Goal: Task Accomplishment & Management: Complete application form

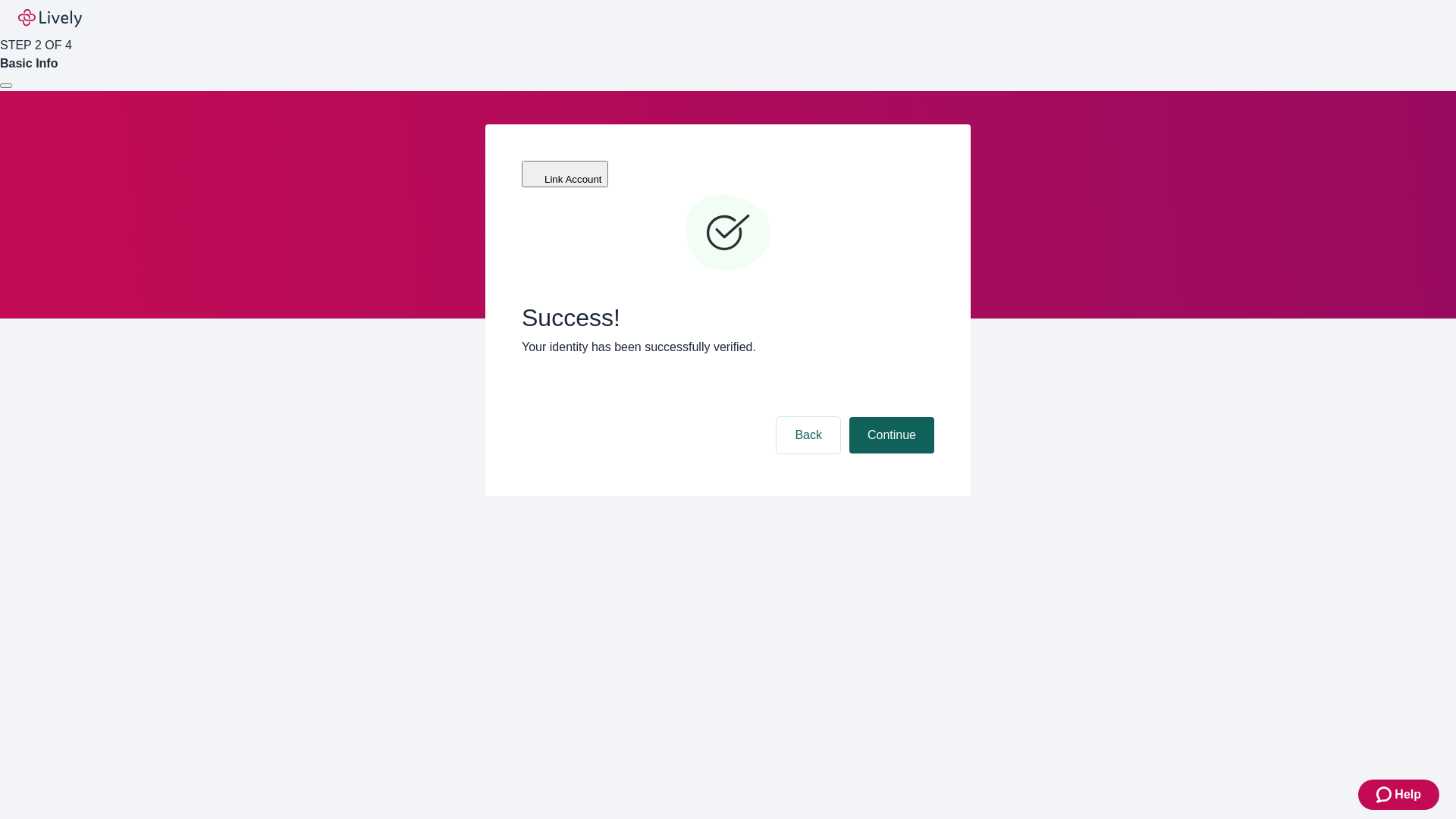
click at [890, 417] on button "Continue" at bounding box center [892, 436] width 85 height 37
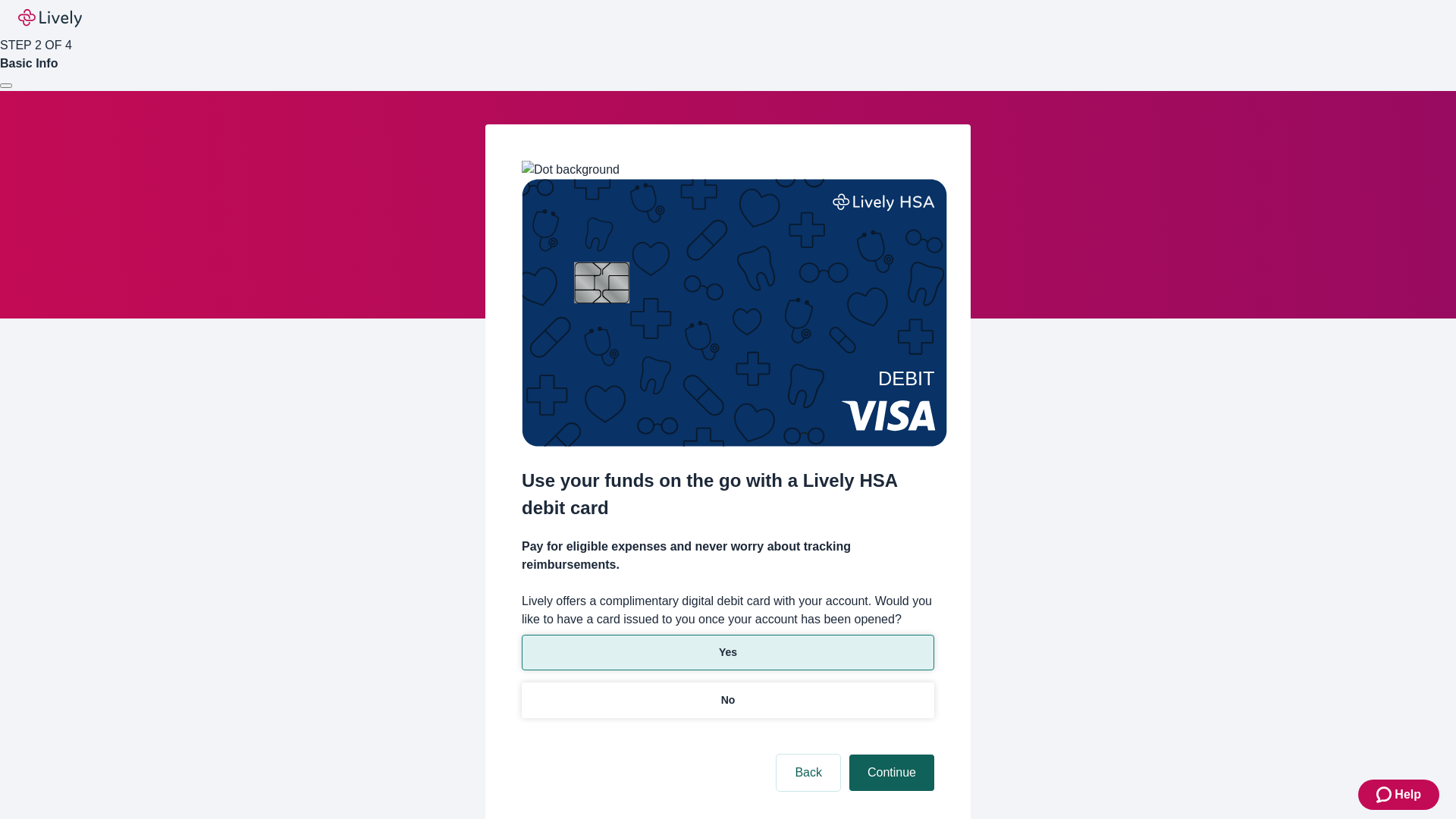
click at [728, 644] on p "Yes" at bounding box center [728, 652] width 18 height 15
click at [890, 754] on button "Continue" at bounding box center [892, 773] width 85 height 37
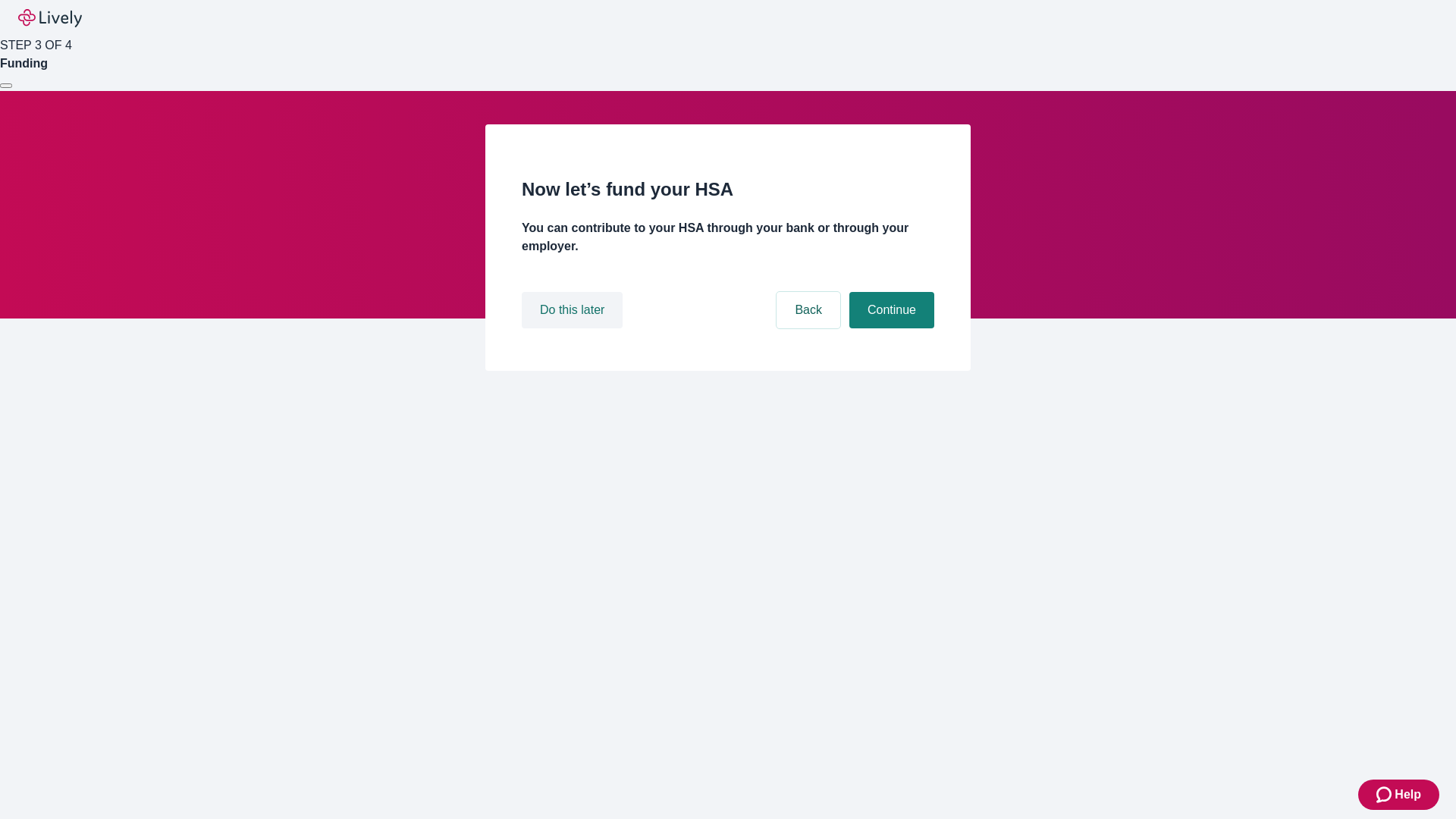
click at [574, 328] on button "Do this later" at bounding box center [572, 310] width 100 height 37
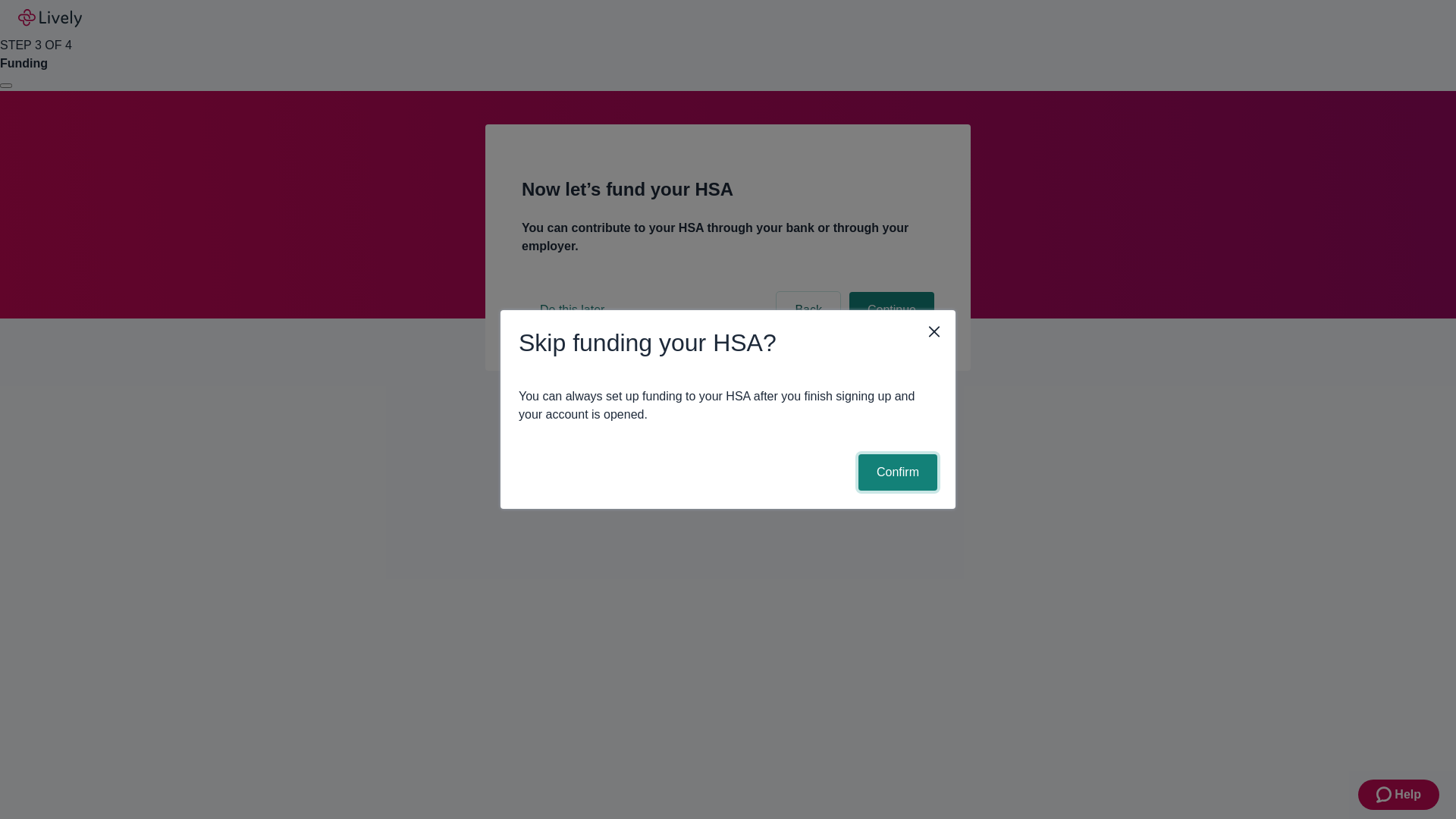
click at [896, 472] on button "Confirm" at bounding box center [899, 472] width 79 height 37
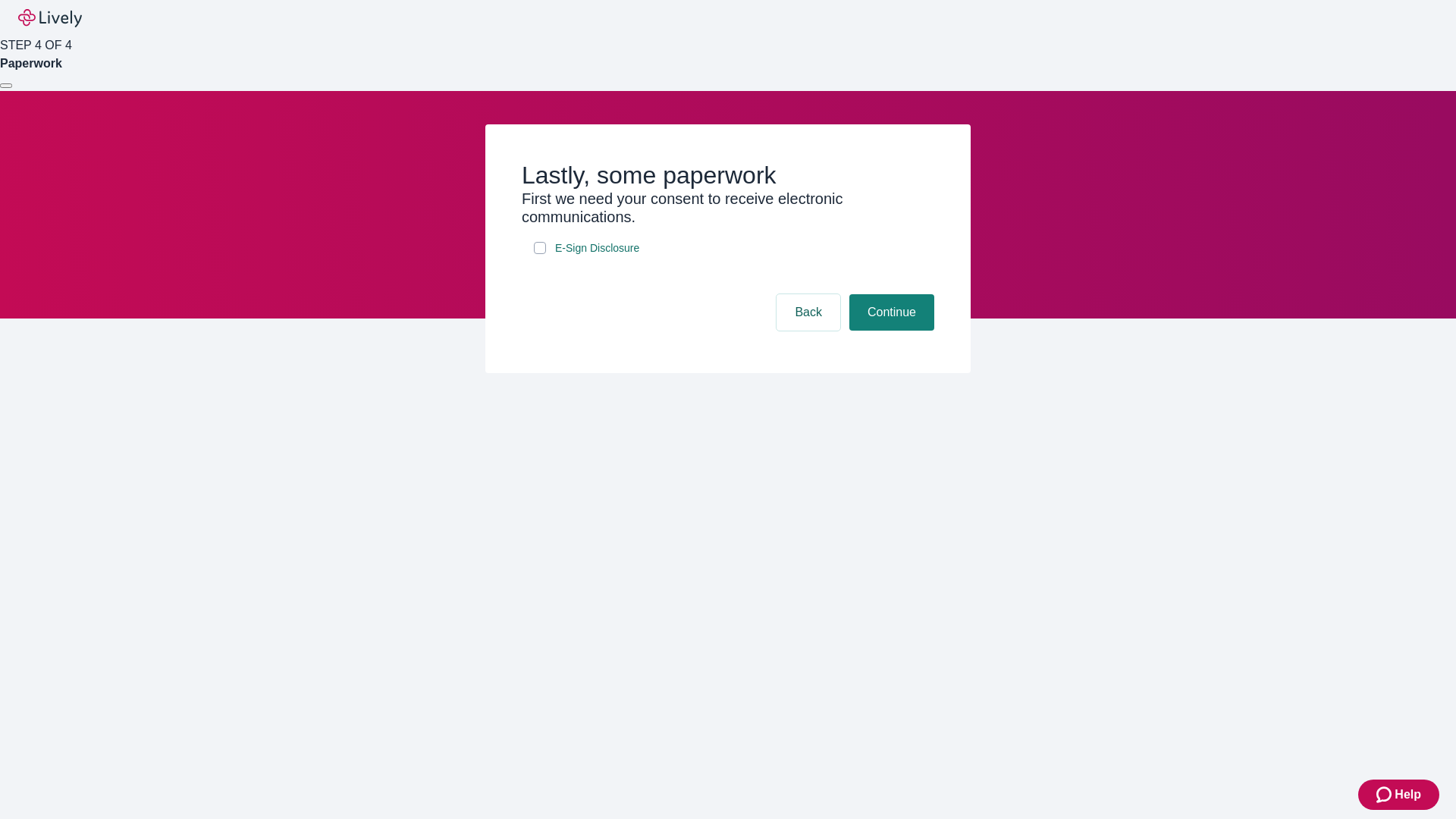
click at [540, 254] on input "E-Sign Disclosure" at bounding box center [540, 247] width 13 height 13
checkbox input "true"
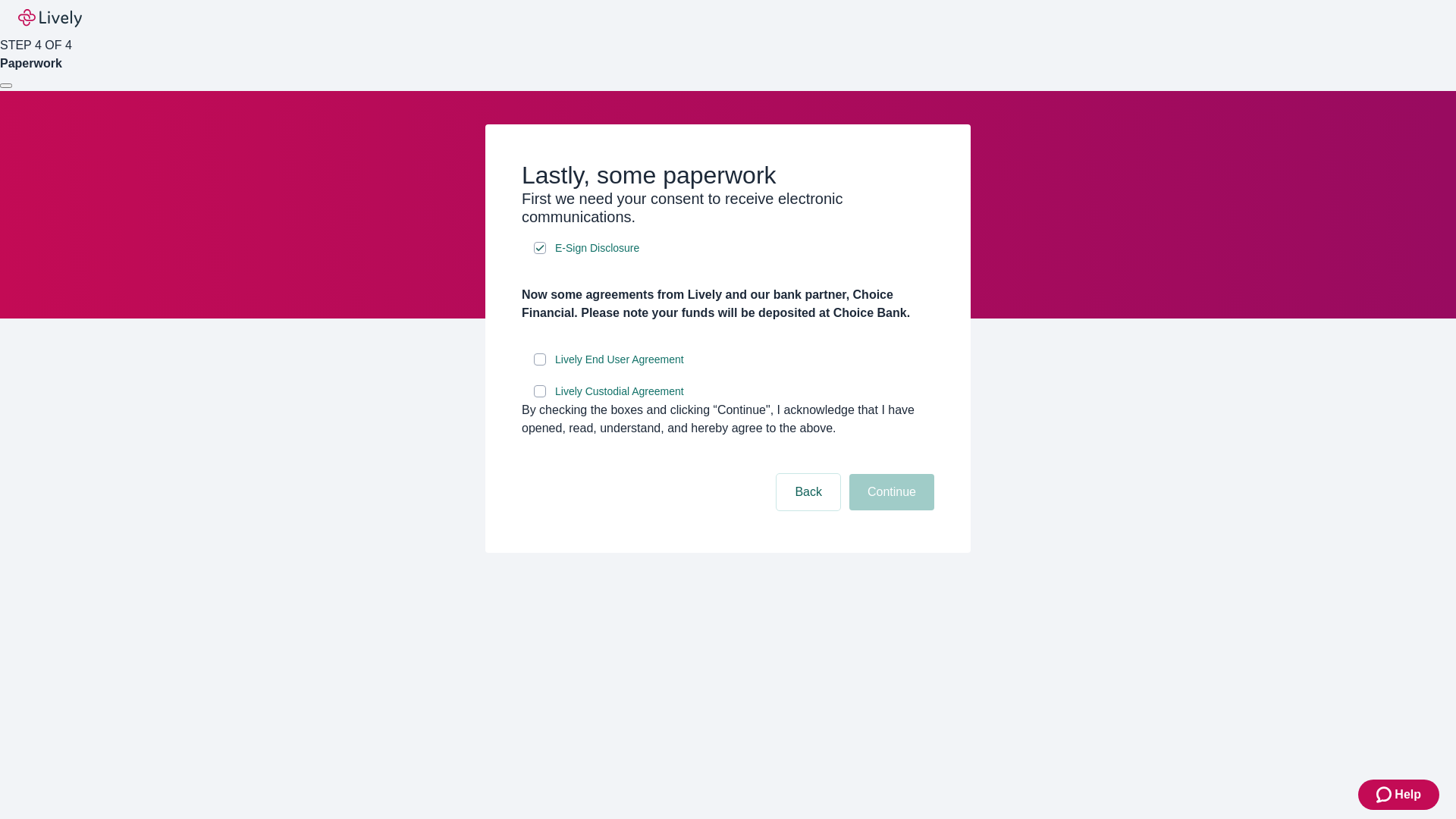
click at [540, 365] on input "Lively End User Agreement" at bounding box center [540, 359] width 13 height 13
checkbox input "true"
click at [540, 397] on input "Lively Custodial Agreement" at bounding box center [540, 391] width 13 height 13
checkbox input "true"
click at [890, 510] on button "Continue" at bounding box center [892, 493] width 85 height 37
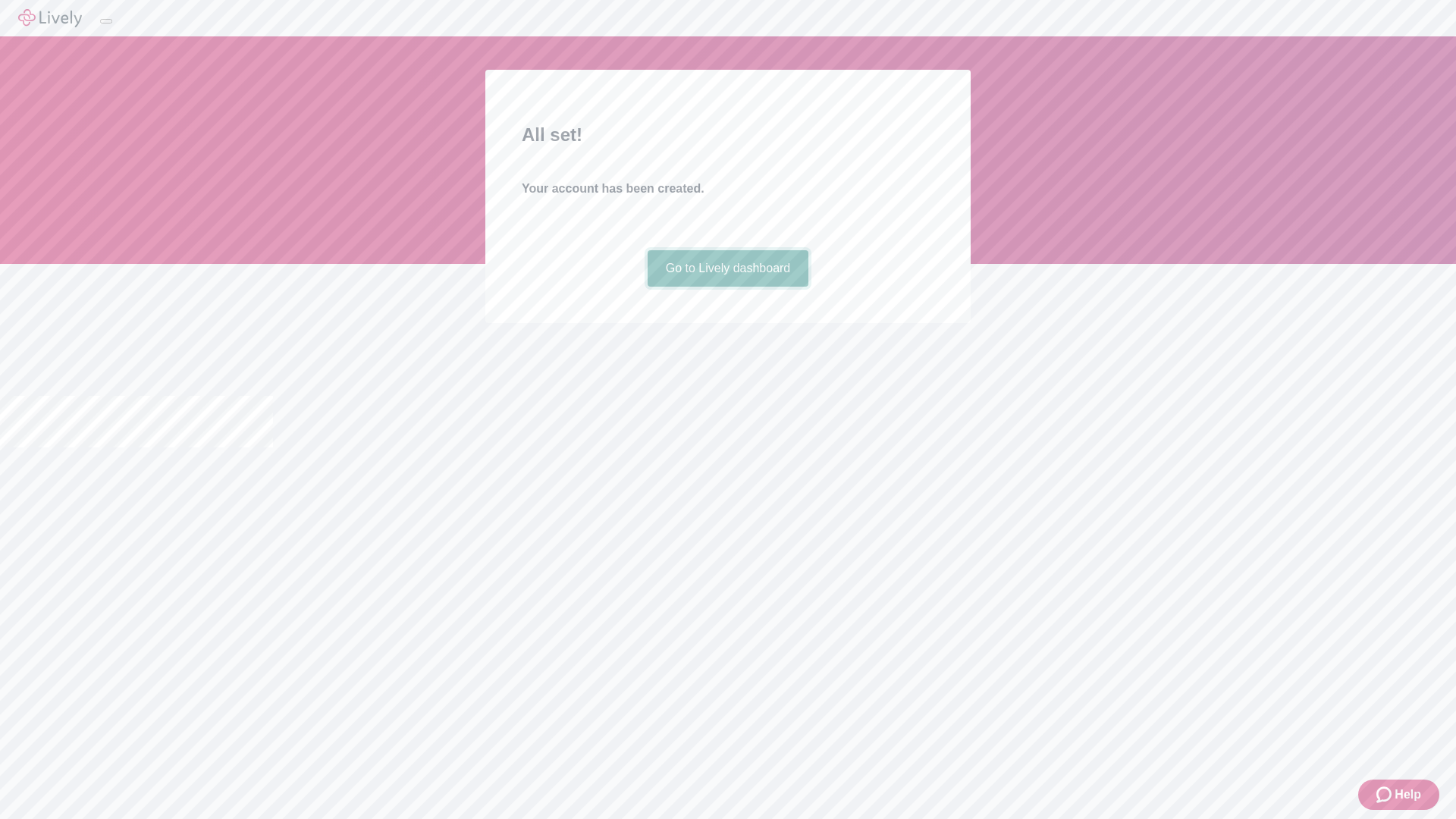
click at [728, 287] on link "Go to Lively dashboard" at bounding box center [728, 268] width 161 height 37
